Goal: Browse casually

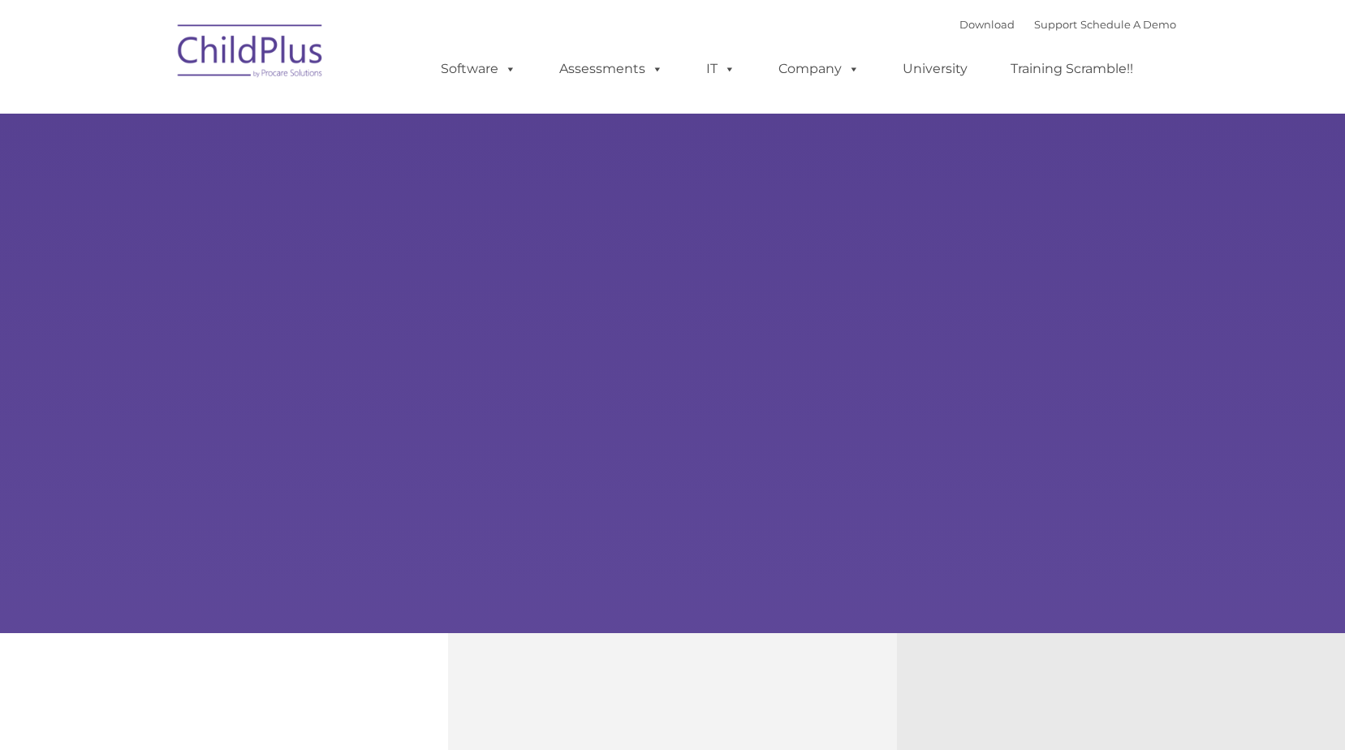
select select "MEDIUM"
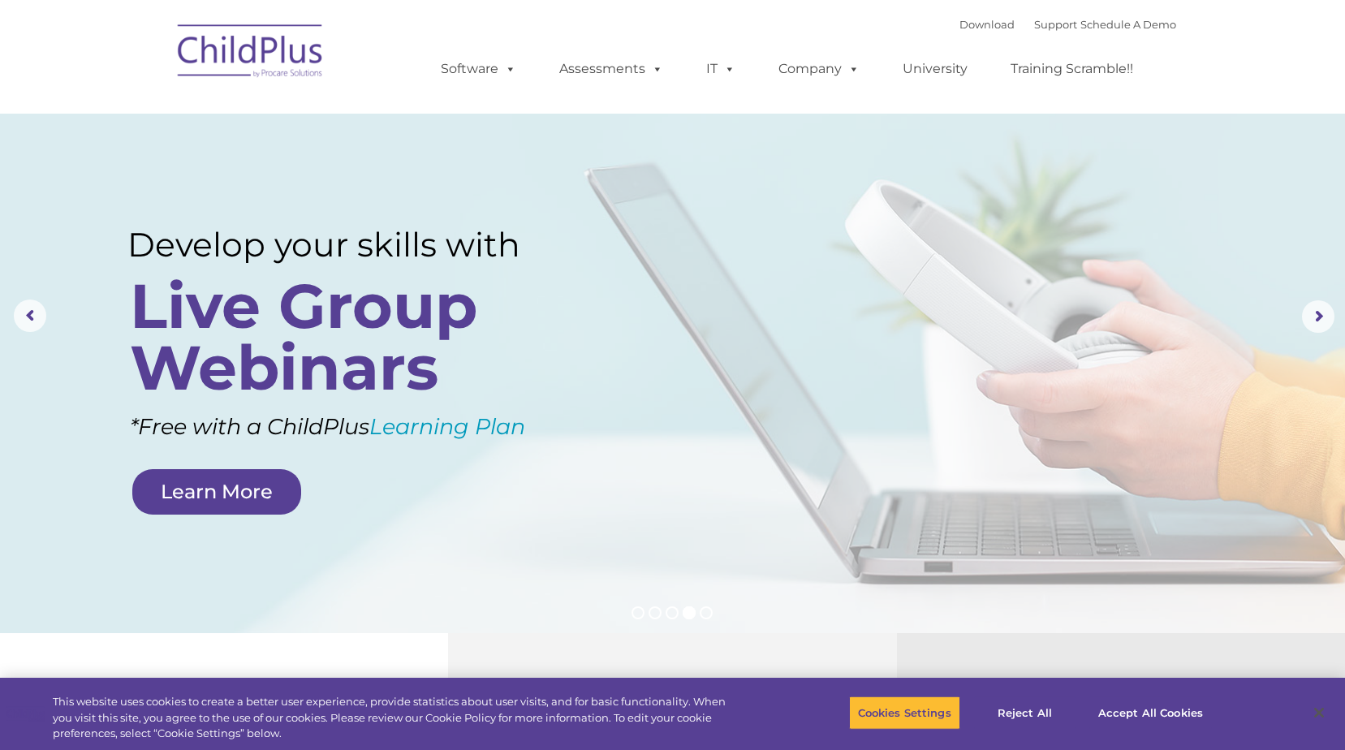
drag, startPoint x: 1327, startPoint y: 2, endPoint x: 564, endPoint y: 288, distance: 814.9
click at [563, 288] on rs-layer "Live Group Webinars" at bounding box center [349, 336] width 438 height 123
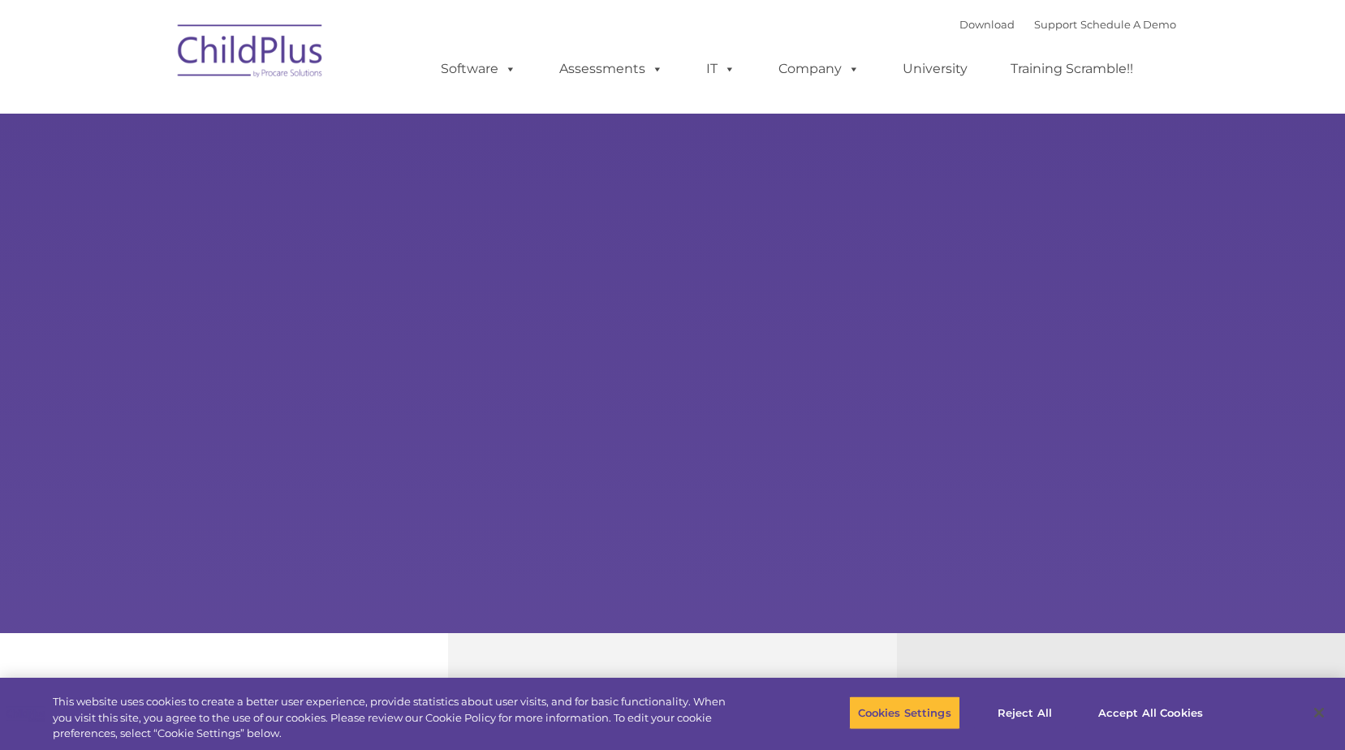
type input ""
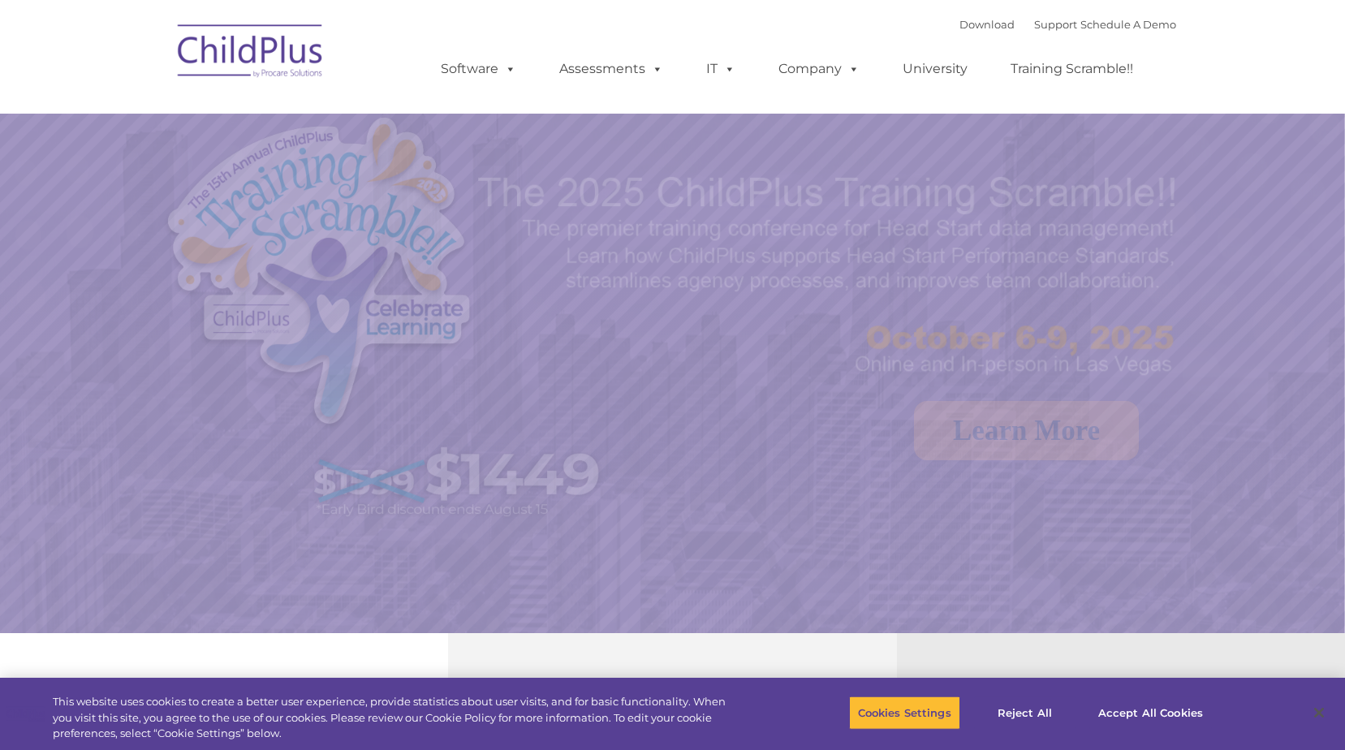
select select "MEDIUM"
